Goal: Communication & Community: Answer question/provide support

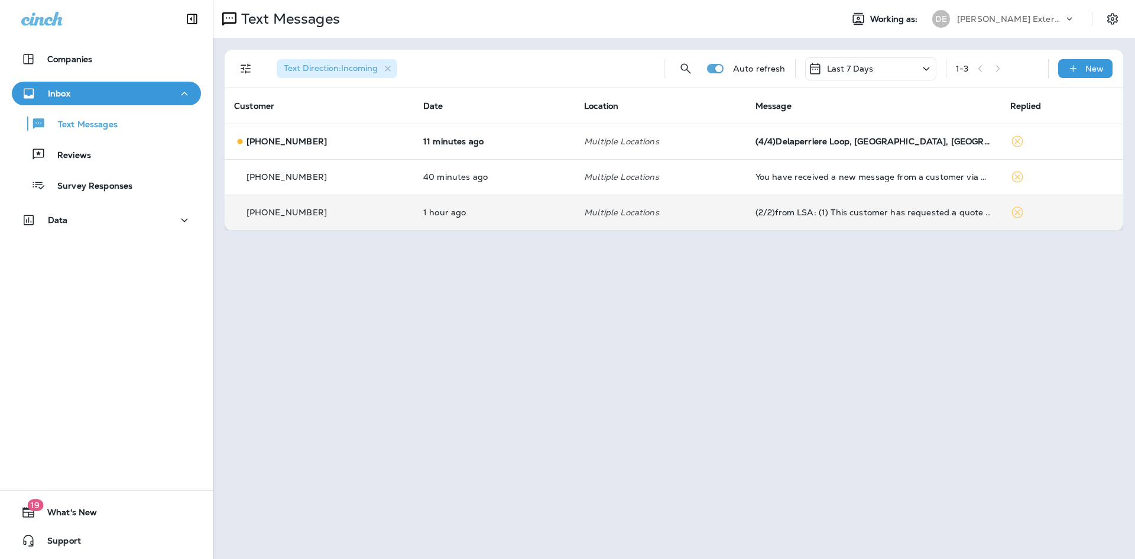
click at [562, 220] on td "1 hour ago" at bounding box center [494, 211] width 161 height 35
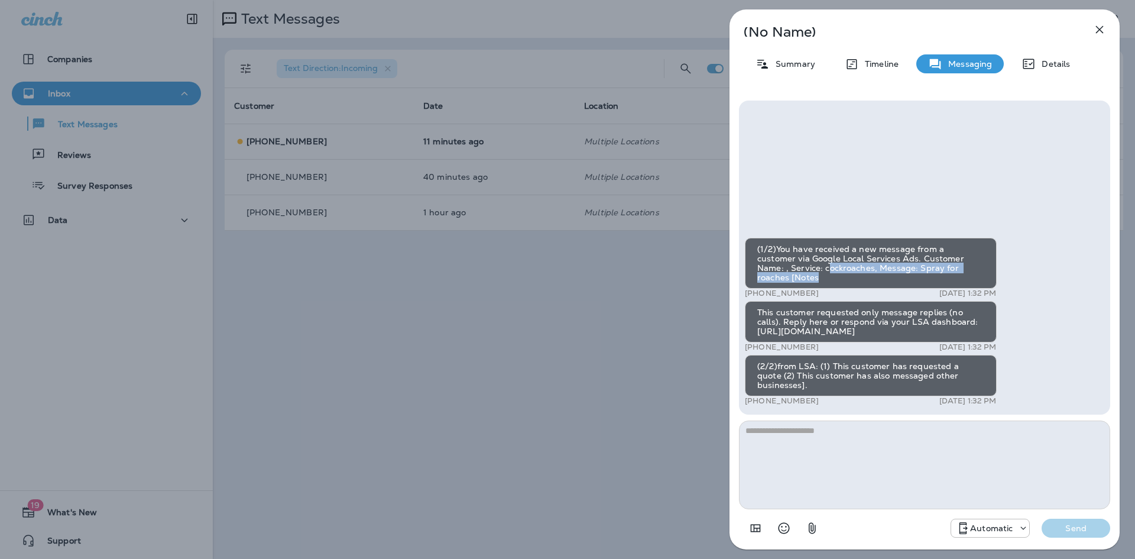
drag, startPoint x: 796, startPoint y: 278, endPoint x: 958, endPoint y: 288, distance: 161.7
click at [958, 288] on div "(1/2)You have received a new message from a customer via Google Local Services …" at bounding box center [871, 263] width 252 height 51
click at [784, 68] on p "Summary" at bounding box center [793, 63] width 46 height 9
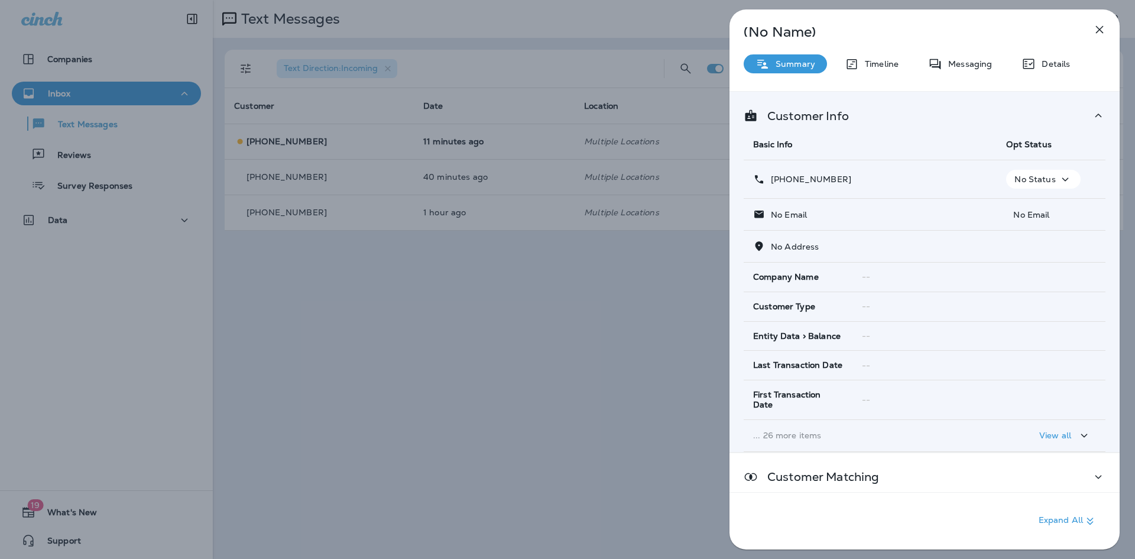
drag, startPoint x: 773, startPoint y: 182, endPoint x: 861, endPoint y: 179, distance: 88.1
click at [861, 179] on div "[PHONE_NUMBER]" at bounding box center [870, 179] width 234 height 12
click at [382, 254] on div "(No Name) Summary Timeline Messaging Details Customer Info Basic Info Opt Statu…" at bounding box center [567, 279] width 1135 height 559
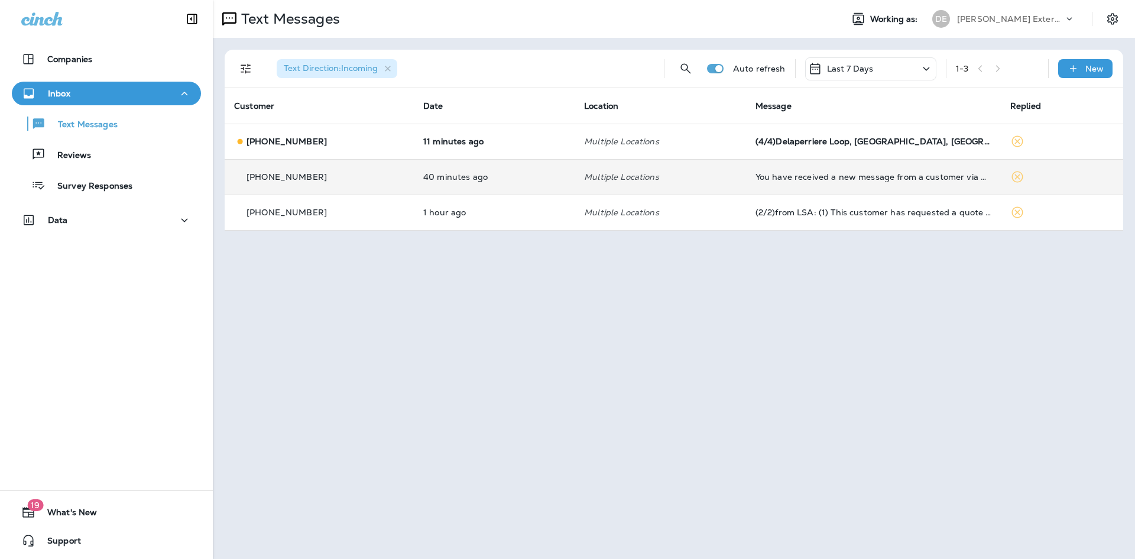
click at [342, 181] on div "[PHONE_NUMBER]" at bounding box center [319, 177] width 170 height 12
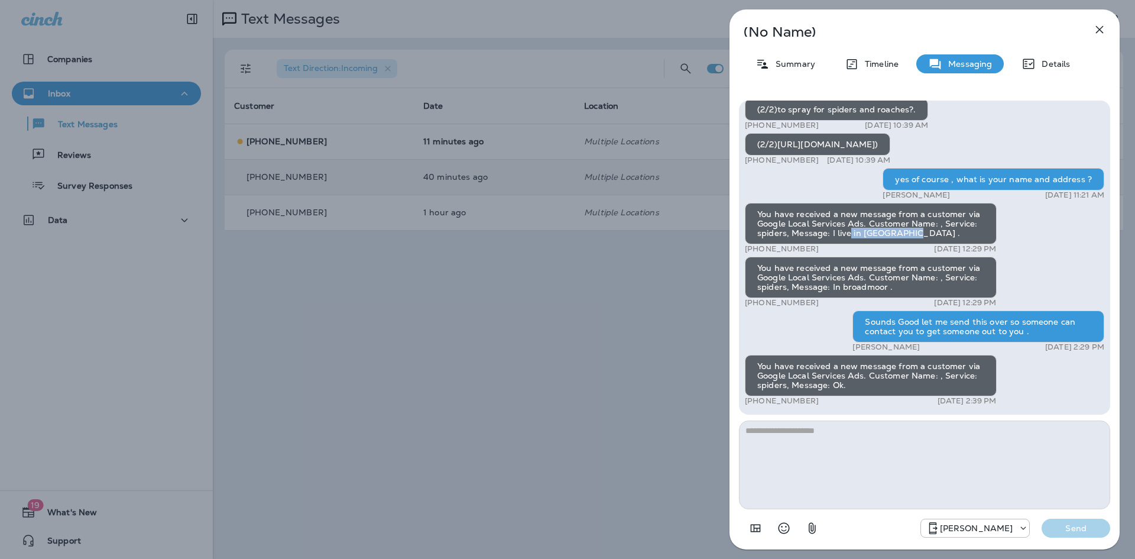
drag, startPoint x: 862, startPoint y: 235, endPoint x: 916, endPoint y: 232, distance: 53.9
click at [916, 232] on div "You have received a new message from a customer via Google Local Services Ads. …" at bounding box center [871, 223] width 252 height 41
click at [775, 57] on div "Summary" at bounding box center [785, 63] width 83 height 19
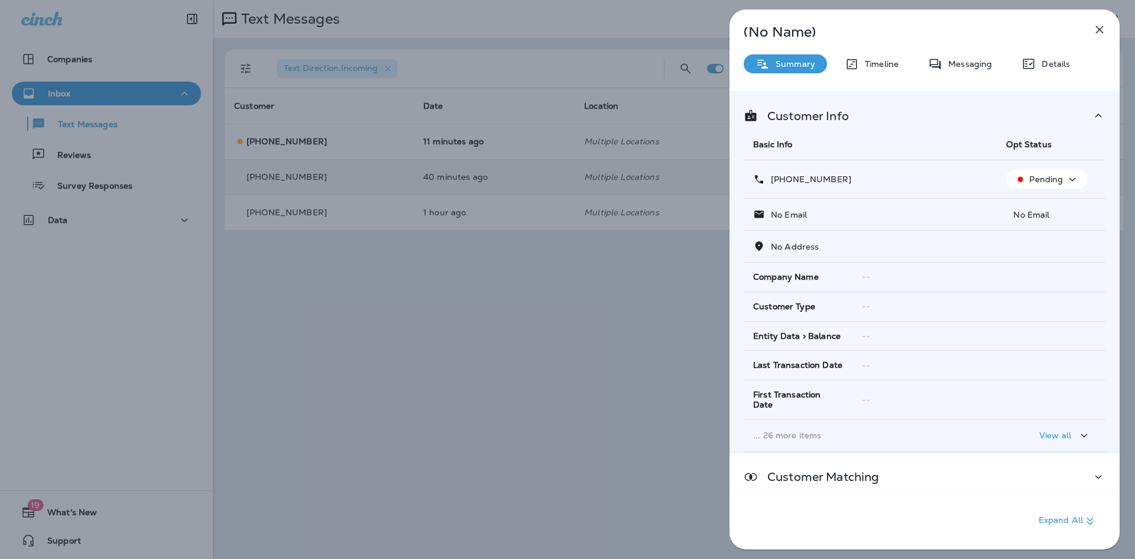
drag, startPoint x: 854, startPoint y: 176, endPoint x: 781, endPoint y: 183, distance: 73.1
click at [781, 183] on div "[PHONE_NUMBER]" at bounding box center [870, 179] width 234 height 12
copy p "[PHONE_NUMBER]"
click at [1098, 34] on icon "button" at bounding box center [1099, 29] width 14 height 14
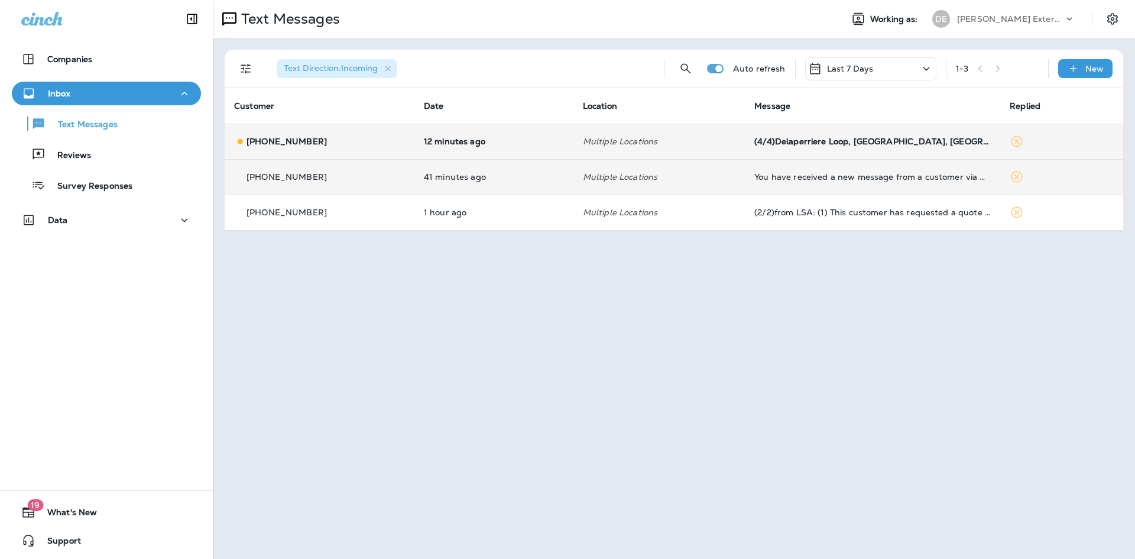
click at [657, 135] on td "Multiple Locations" at bounding box center [658, 141] width 171 height 35
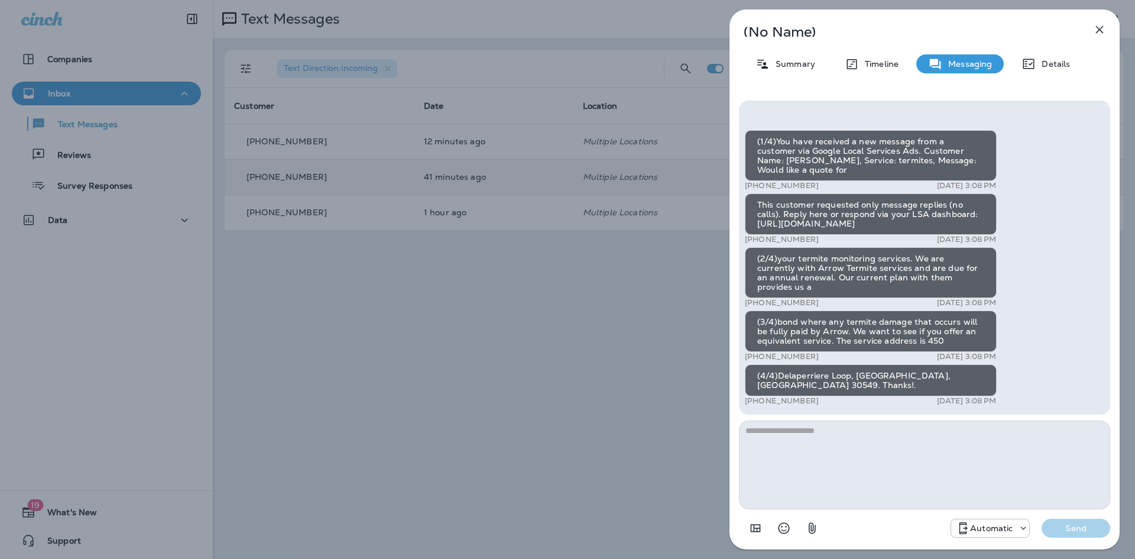
drag, startPoint x: 770, startPoint y: 48, endPoint x: 780, endPoint y: 61, distance: 16.8
click at [770, 48] on div "(No Name) Summary Timeline Messaging Details (1/4)You have received a new messa…" at bounding box center [924, 279] width 390 height 540
click at [780, 61] on p "Summary" at bounding box center [793, 63] width 46 height 9
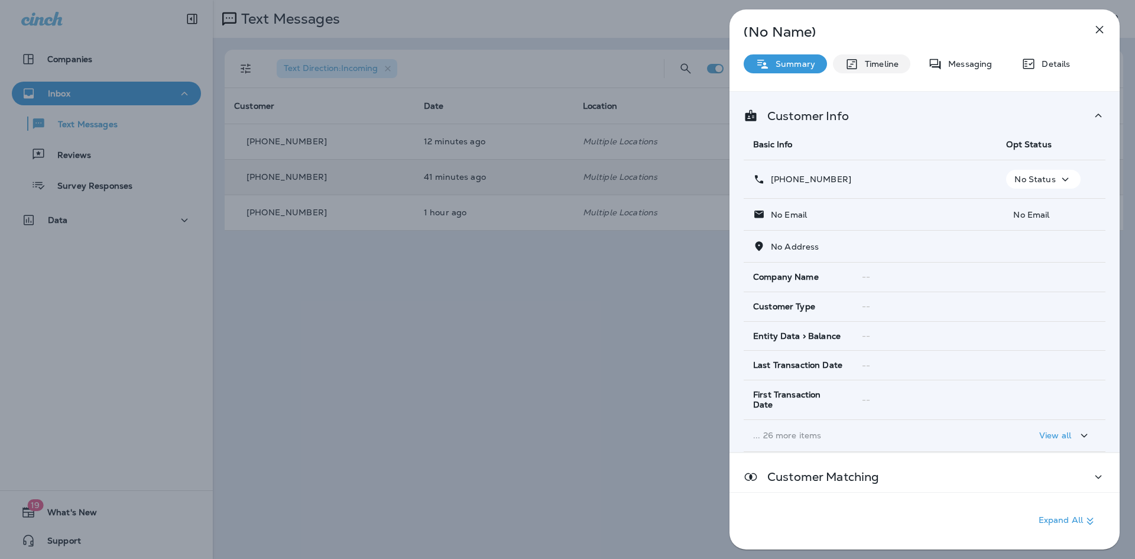
click at [860, 64] on p "Timeline" at bounding box center [879, 63] width 40 height 9
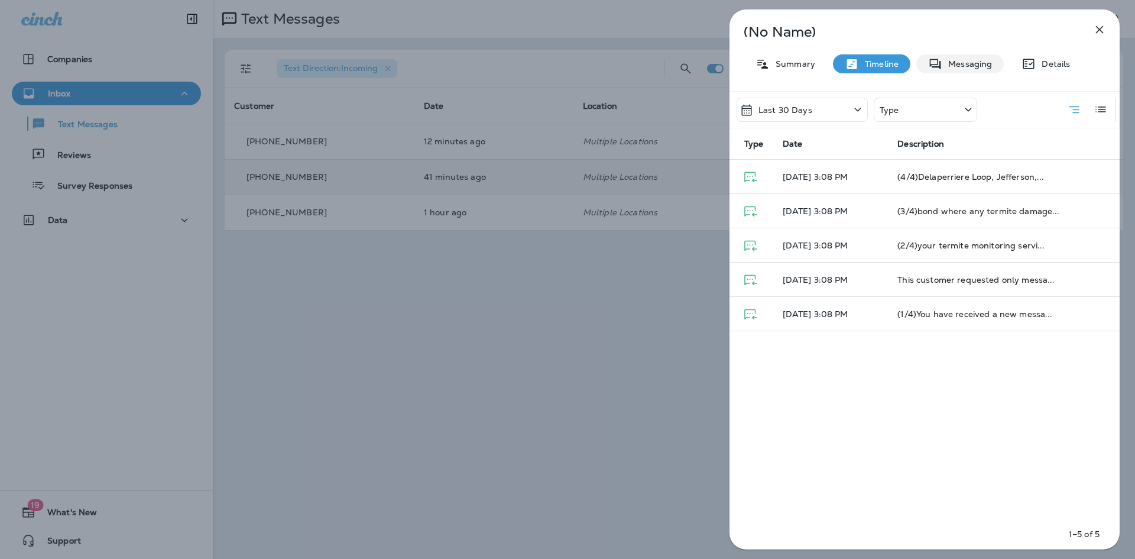
click at [961, 60] on p "Messaging" at bounding box center [967, 63] width 50 height 9
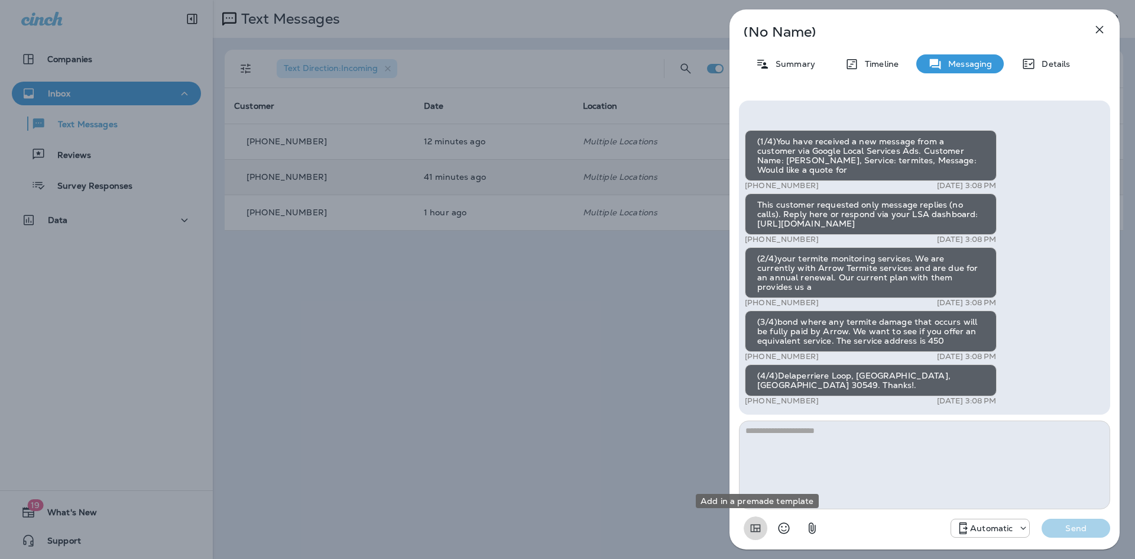
click at [752, 527] on icon "Add in a premade template" at bounding box center [755, 528] width 14 height 14
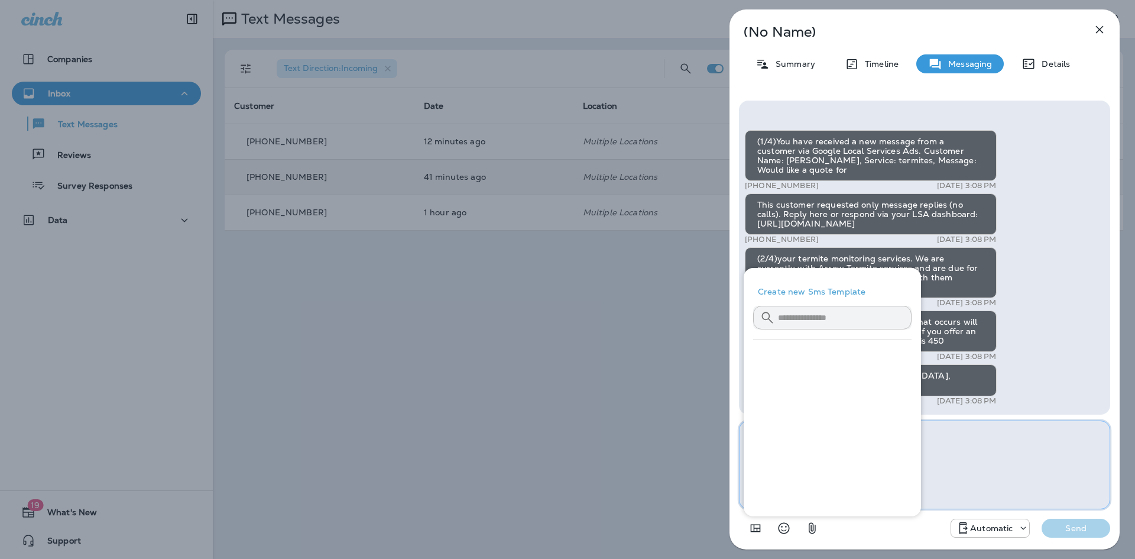
click at [1016, 456] on textarea at bounding box center [924, 464] width 371 height 89
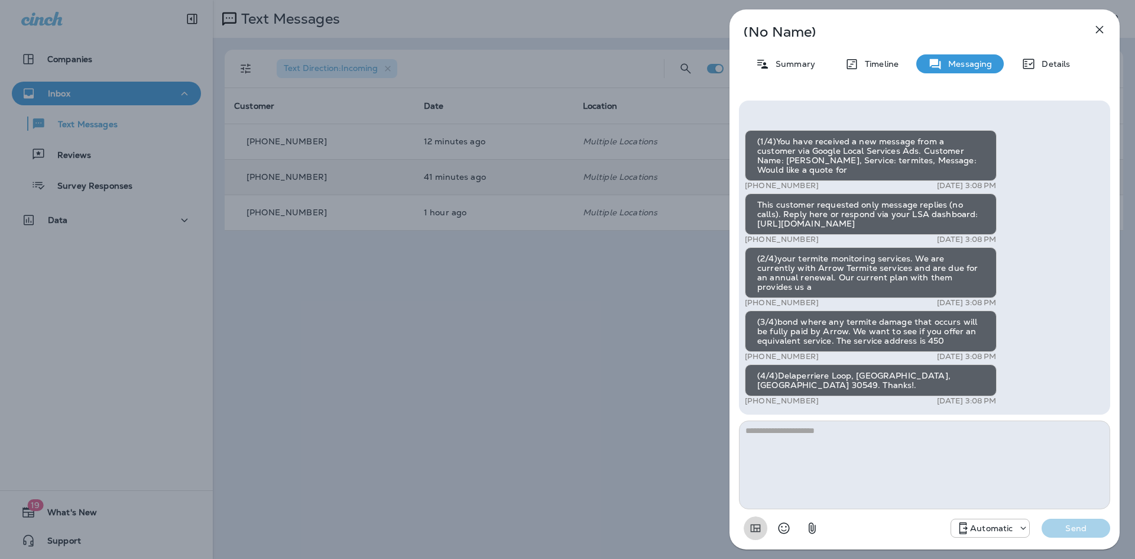
click at [752, 530] on icon "Add in a premade template" at bounding box center [755, 528] width 14 height 14
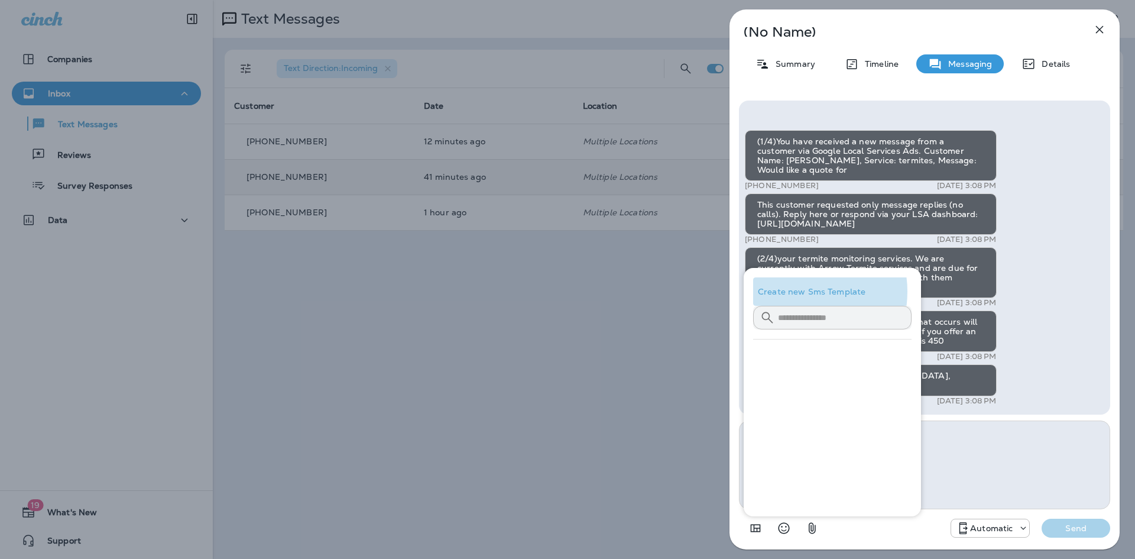
click at [797, 291] on button "Create new Sms Template" at bounding box center [832, 291] width 158 height 28
click at [823, 284] on button "Create new Sms Template" at bounding box center [832, 291] width 158 height 28
click at [987, 449] on textarea at bounding box center [924, 464] width 371 height 89
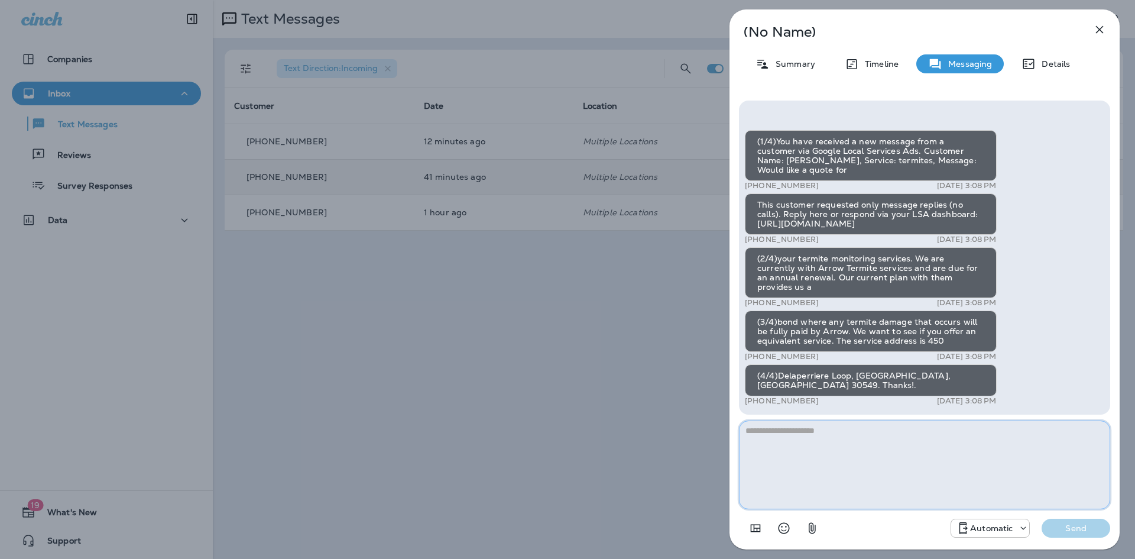
click at [830, 475] on textarea at bounding box center [924, 464] width 371 height 89
click at [751, 521] on icon "Add in a premade template" at bounding box center [755, 528] width 14 height 14
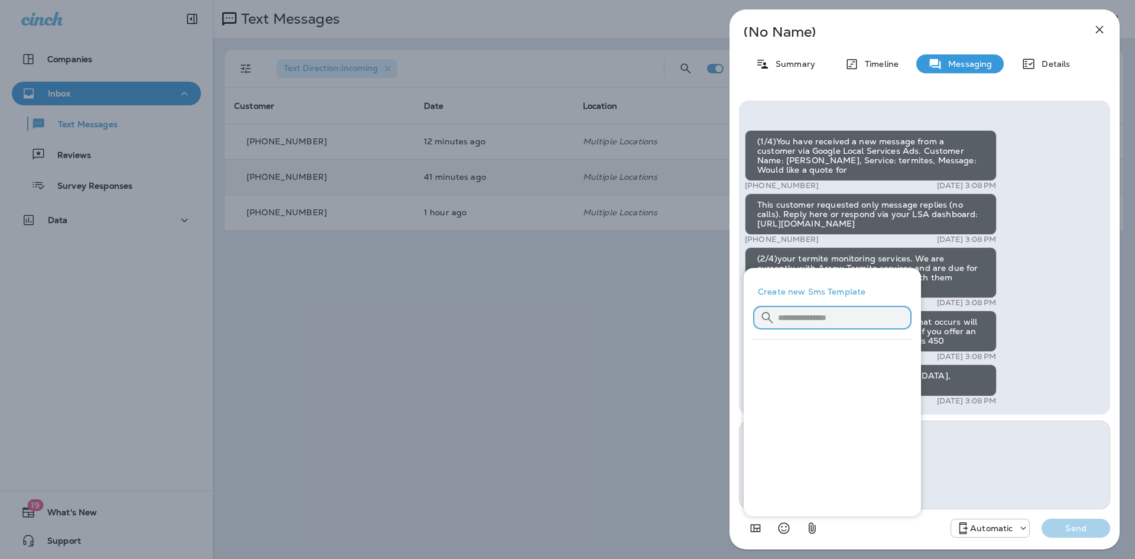
click at [792, 314] on input "text" at bounding box center [845, 316] width 134 height 31
click at [805, 301] on button "Create new Sms Template" at bounding box center [832, 291] width 158 height 28
click at [813, 298] on button "Create new Sms Template" at bounding box center [832, 291] width 158 height 28
click at [813, 291] on button "Create new Sms Template" at bounding box center [832, 291] width 158 height 28
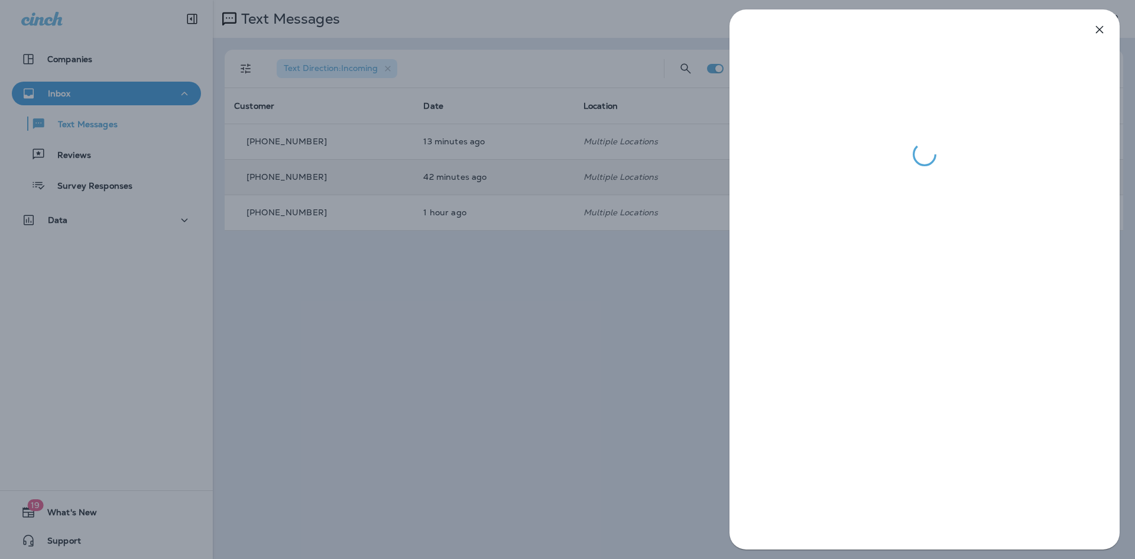
click at [1134, 497] on div at bounding box center [924, 279] width 421 height 559
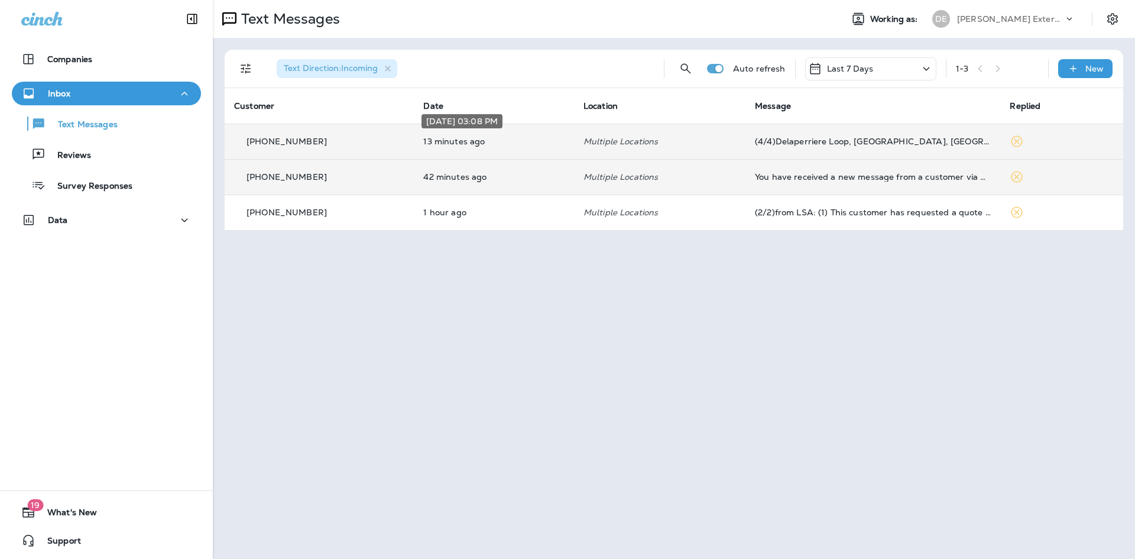
click at [486, 144] on p "13 minutes ago" at bounding box center [493, 141] width 141 height 9
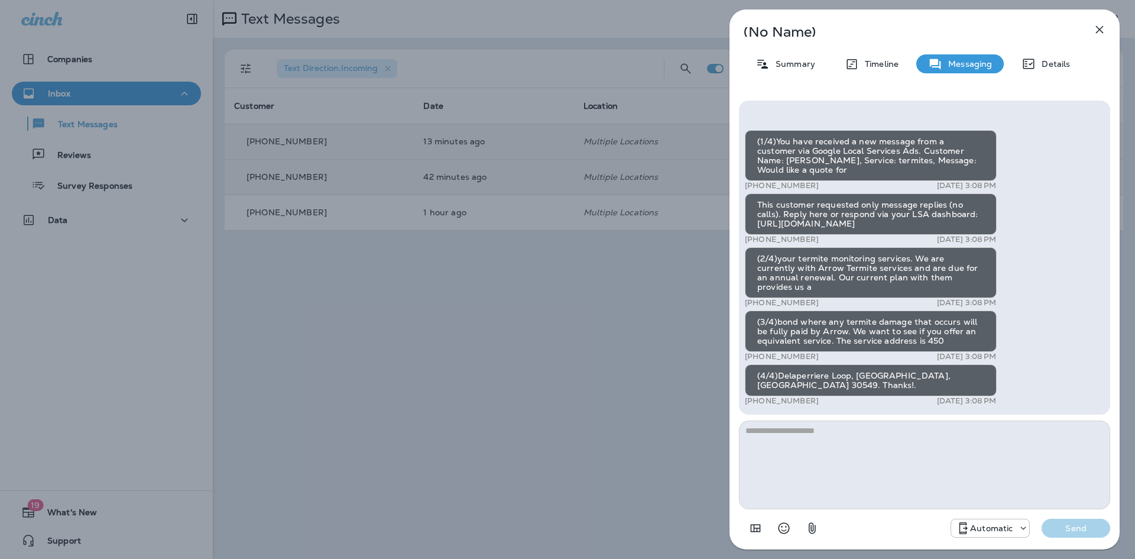
click at [837, 461] on textarea at bounding box center [924, 464] width 371 height 89
click at [912, 462] on textarea "**********" at bounding box center [924, 464] width 371 height 89
drag, startPoint x: 737, startPoint y: 427, endPoint x: 765, endPoint y: 442, distance: 32.0
click at [661, 434] on div "**********" at bounding box center [567, 279] width 1135 height 559
type textarea "**********"
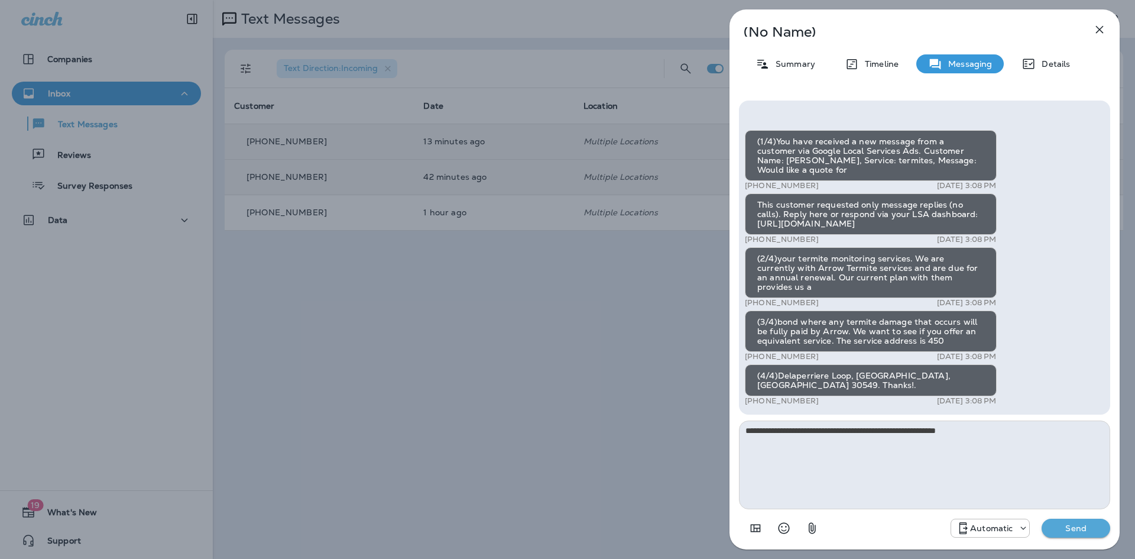
click at [1073, 531] on p "Send" at bounding box center [1076, 528] width 50 height 11
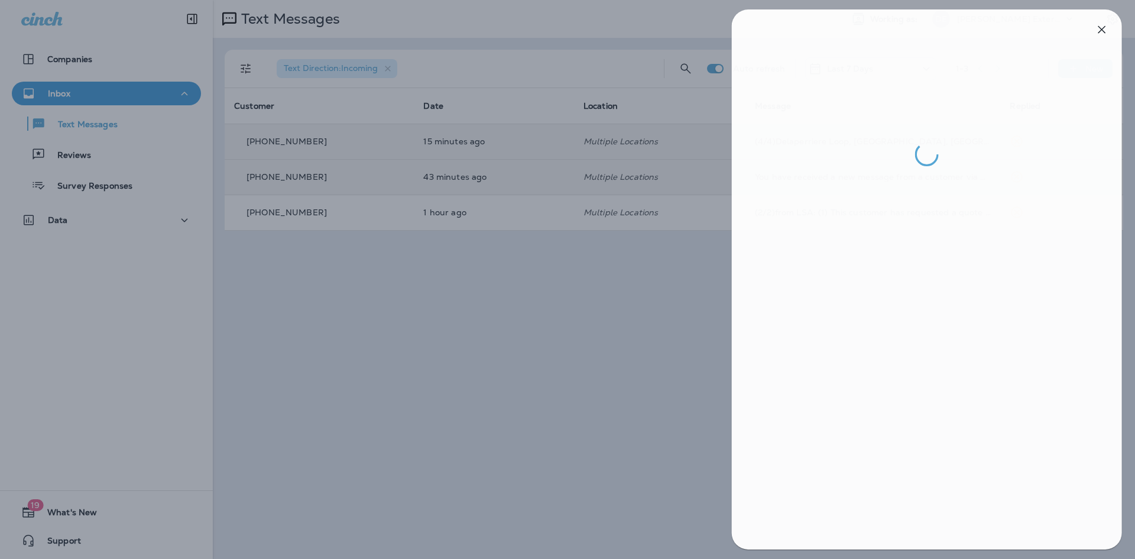
click at [498, 180] on div at bounding box center [569, 279] width 1135 height 559
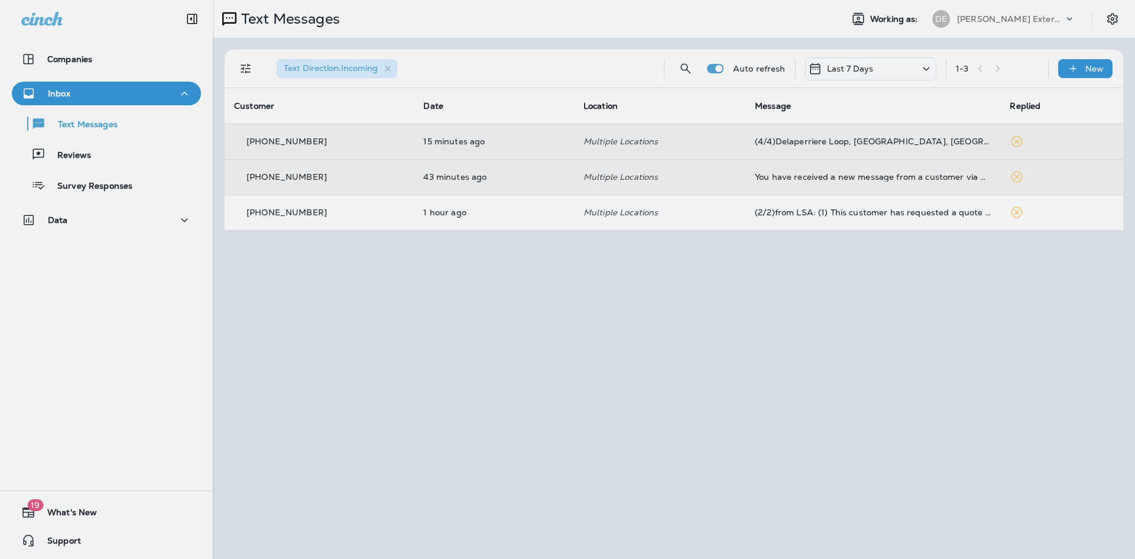
click at [498, 180] on div at bounding box center [630, 279] width 1135 height 559
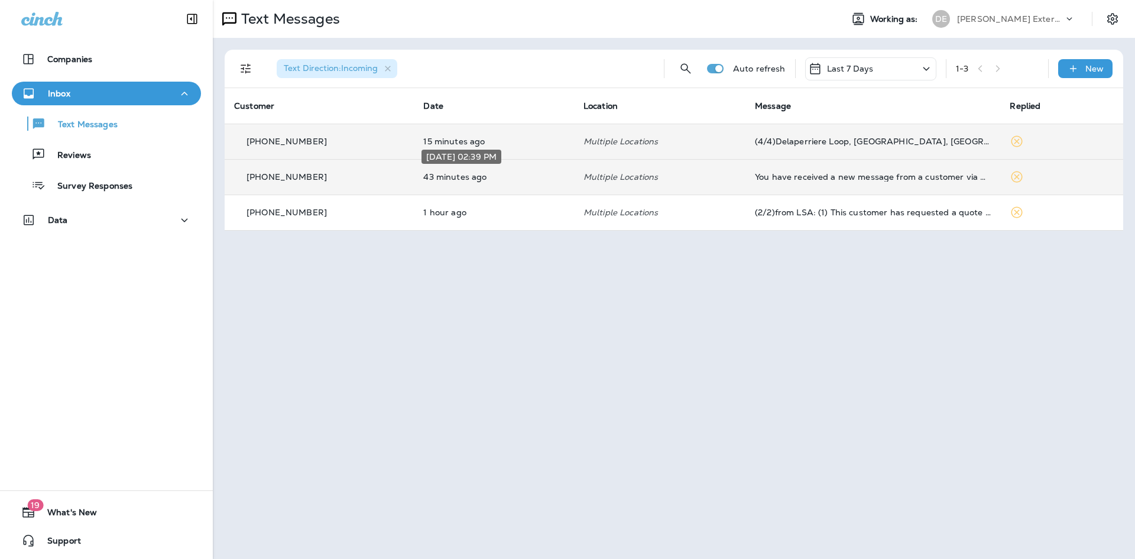
click at [428, 173] on p "43 minutes ago" at bounding box center [493, 176] width 141 height 9
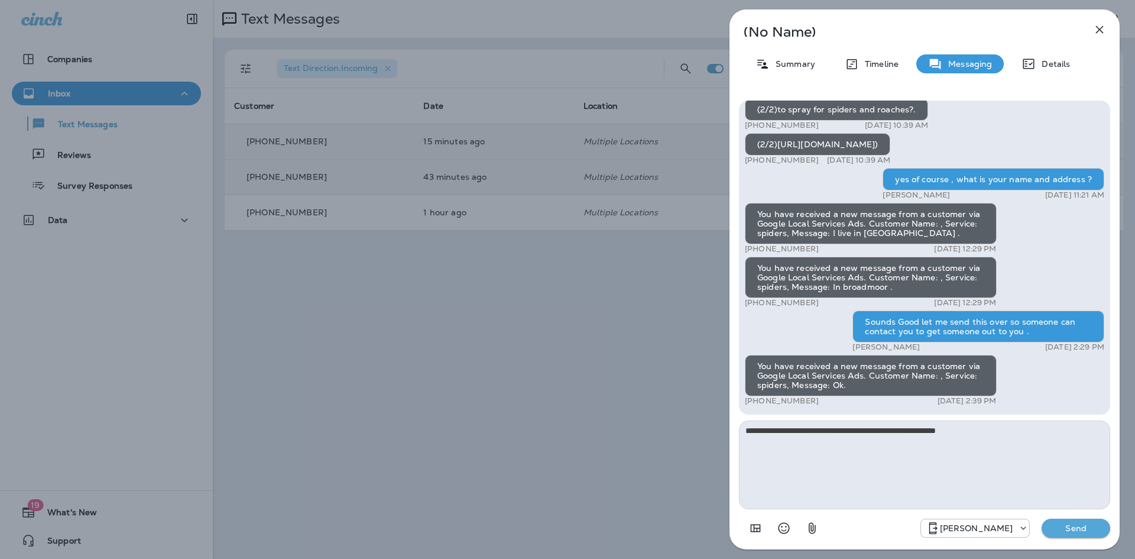
type textarea "**********"
click at [1069, 537] on div "[PERSON_NAME]" at bounding box center [924, 524] width 371 height 31
click at [1070, 534] on button "Send" at bounding box center [1076, 527] width 69 height 19
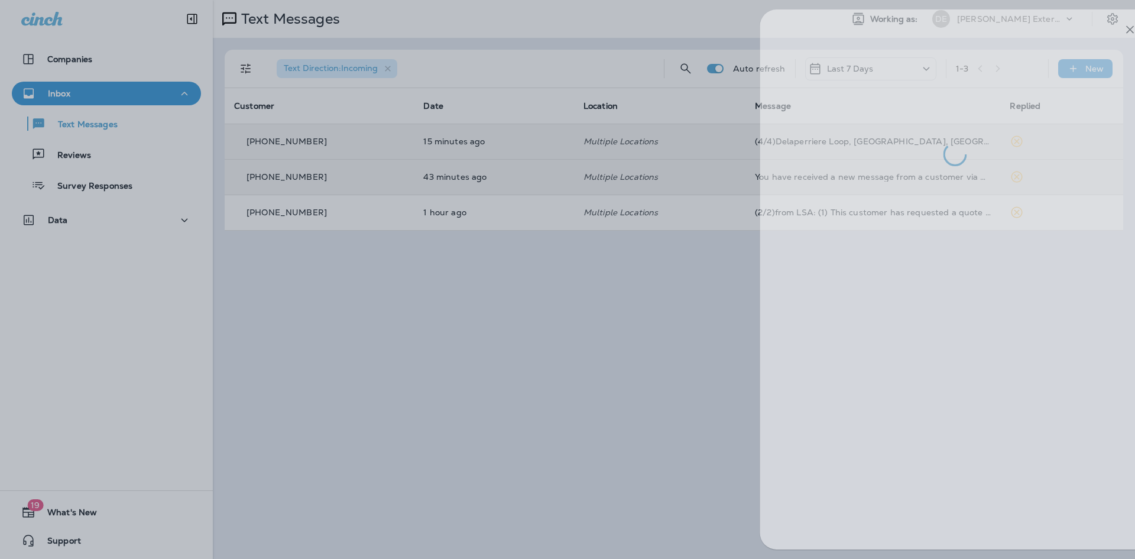
click at [628, 216] on div at bounding box center [598, 279] width 1135 height 559
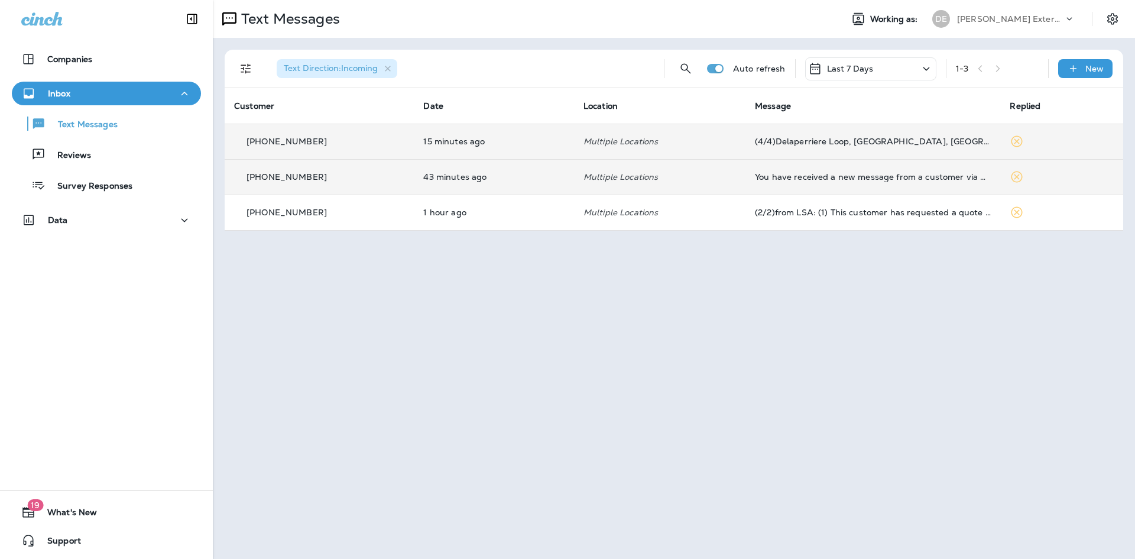
click at [391, 211] on div "[PHONE_NUMBER]" at bounding box center [319, 212] width 170 height 12
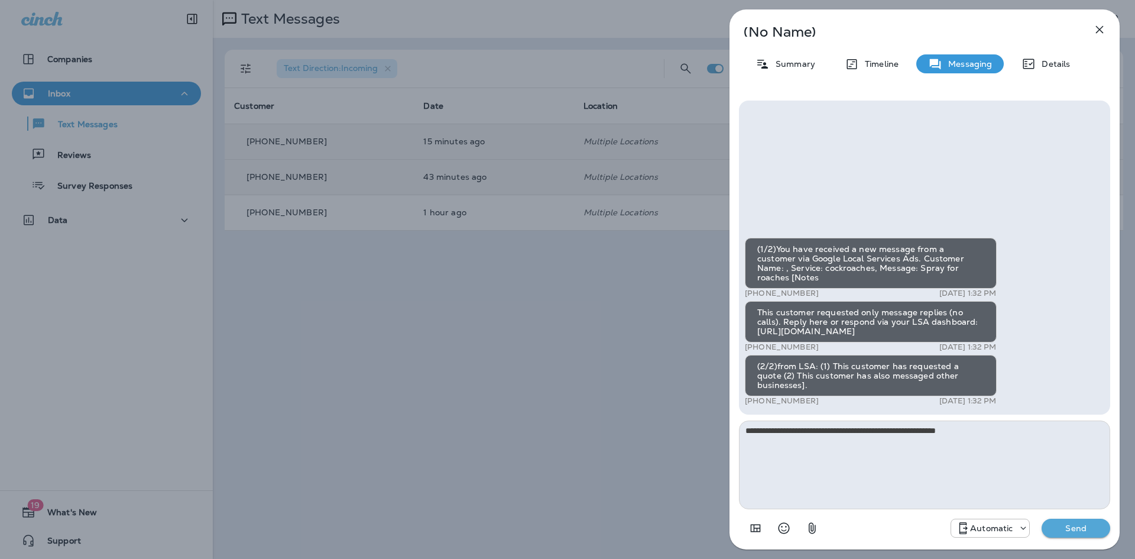
type textarea "**********"
click at [1068, 525] on p "Send" at bounding box center [1076, 528] width 50 height 11
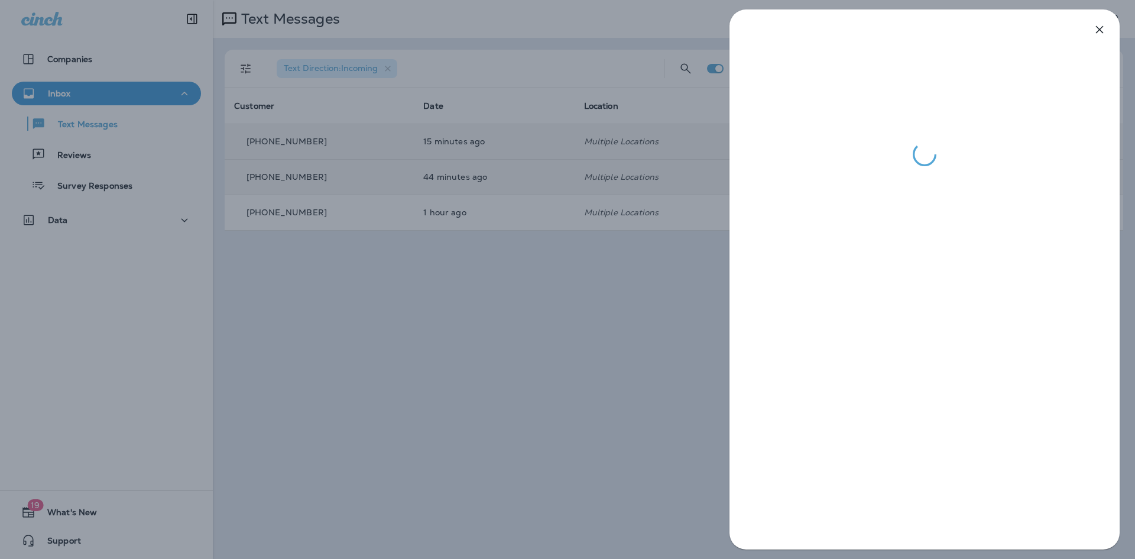
click at [547, 332] on div at bounding box center [567, 279] width 1135 height 559
